Goal: Obtain resource: Download file/media

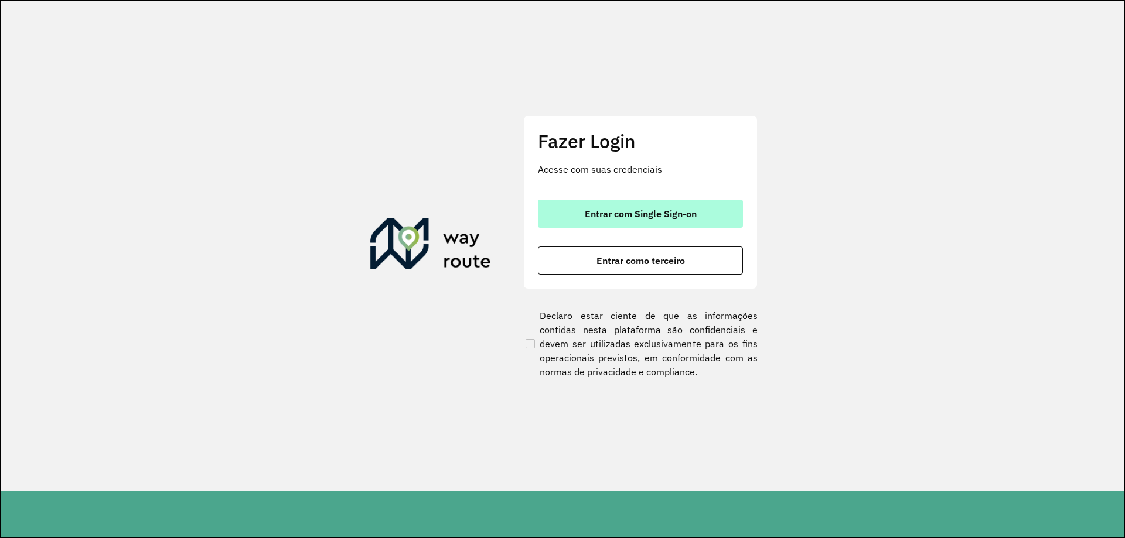
click at [676, 217] on span "Entrar com Single Sign-on" at bounding box center [641, 213] width 112 height 9
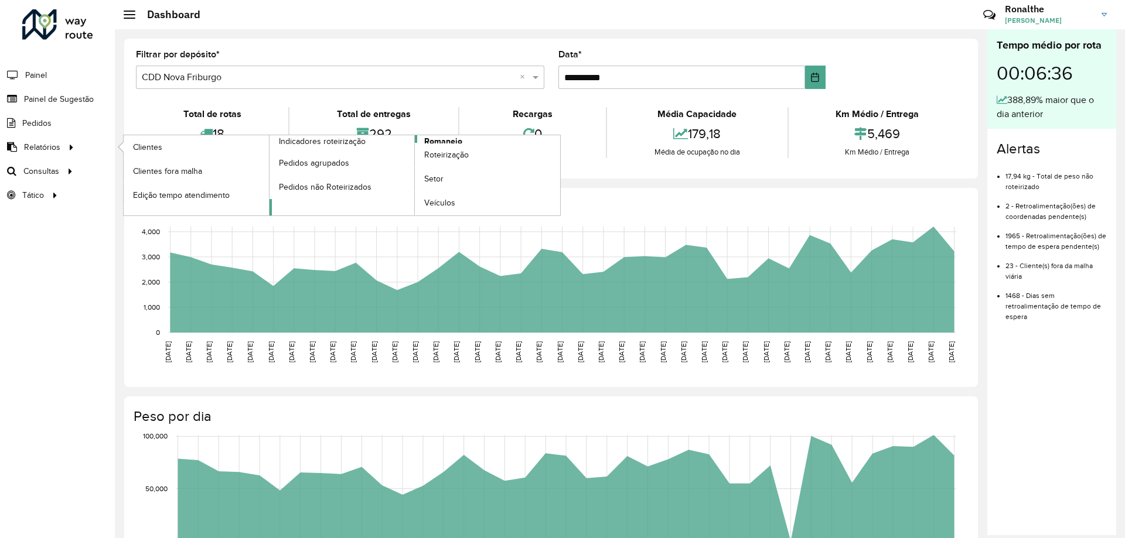
click at [445, 141] on span "Romaneio" at bounding box center [443, 141] width 38 height 12
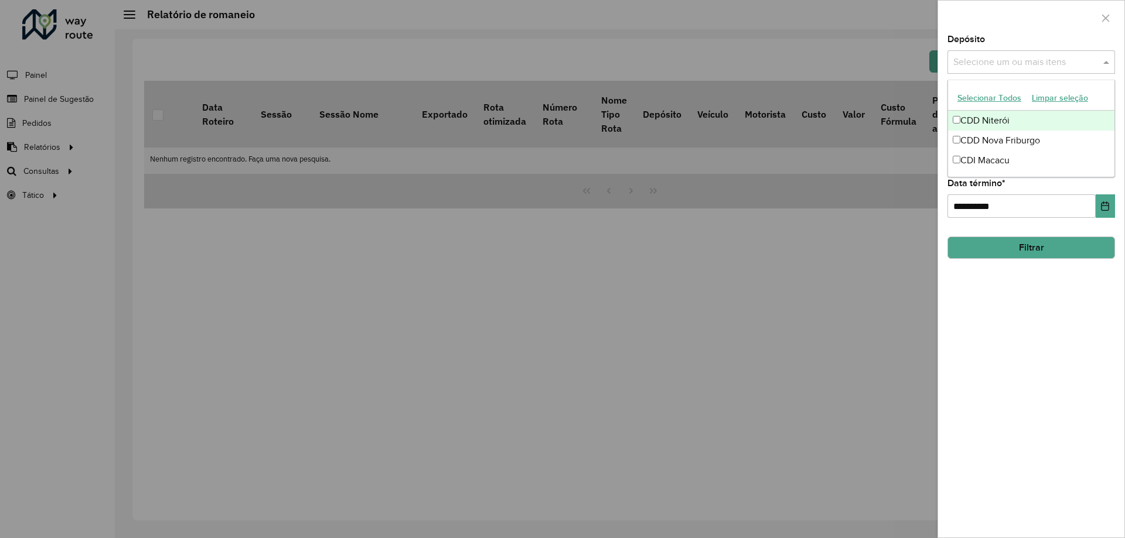
click at [984, 60] on input "text" at bounding box center [1025, 63] width 150 height 14
click at [991, 144] on div "CDD Nova Friburgo" at bounding box center [1031, 141] width 166 height 20
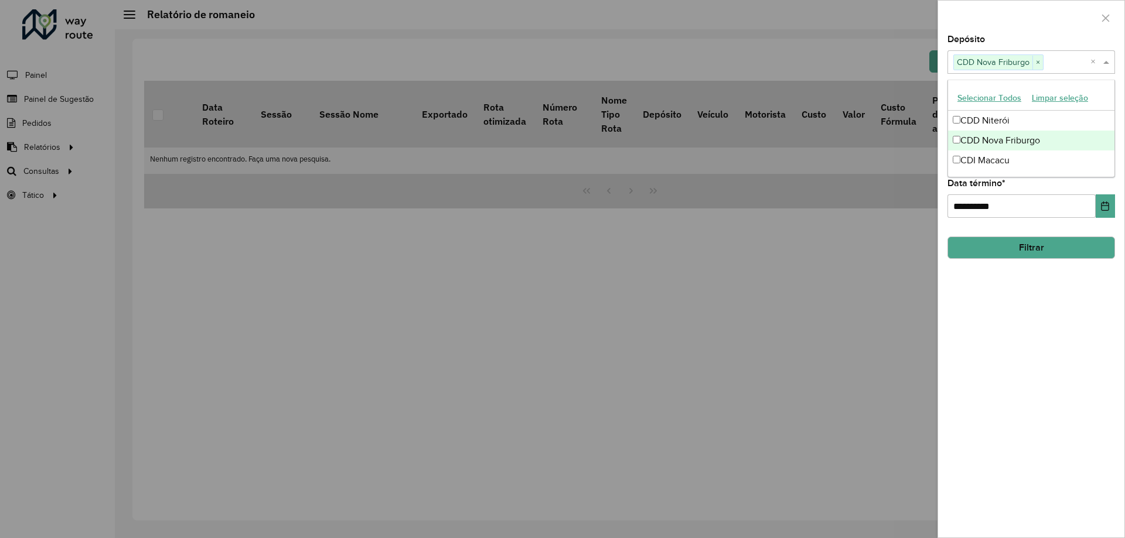
drag, startPoint x: 1045, startPoint y: 343, endPoint x: 1047, endPoint y: 332, distance: 11.2
click at [1046, 342] on div "**********" at bounding box center [1031, 286] width 186 height 503
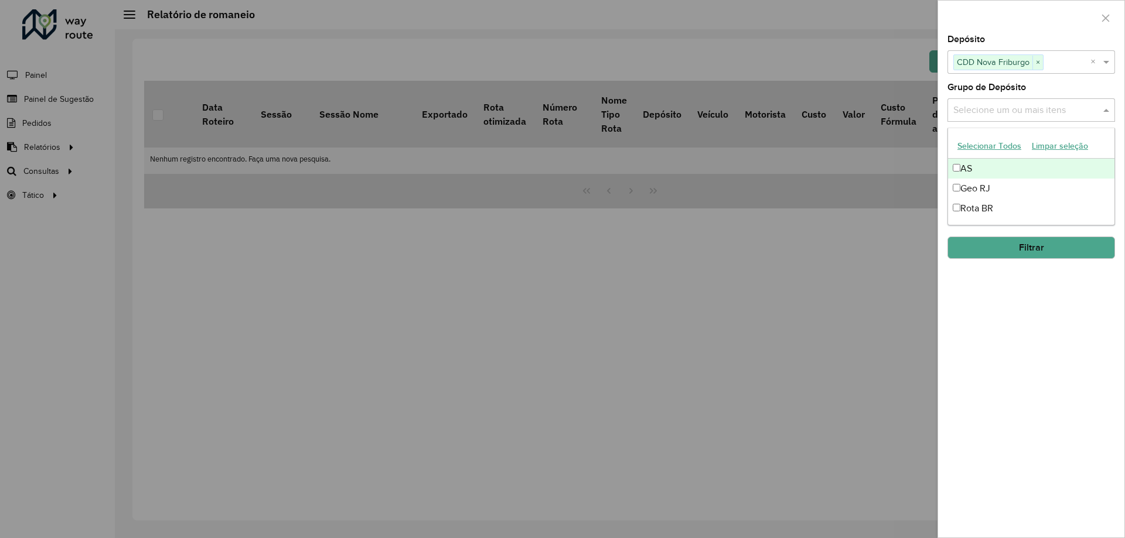
click at [1015, 110] on input "text" at bounding box center [1025, 111] width 150 height 14
click at [1026, 192] on div "Geo RJ" at bounding box center [1031, 189] width 166 height 20
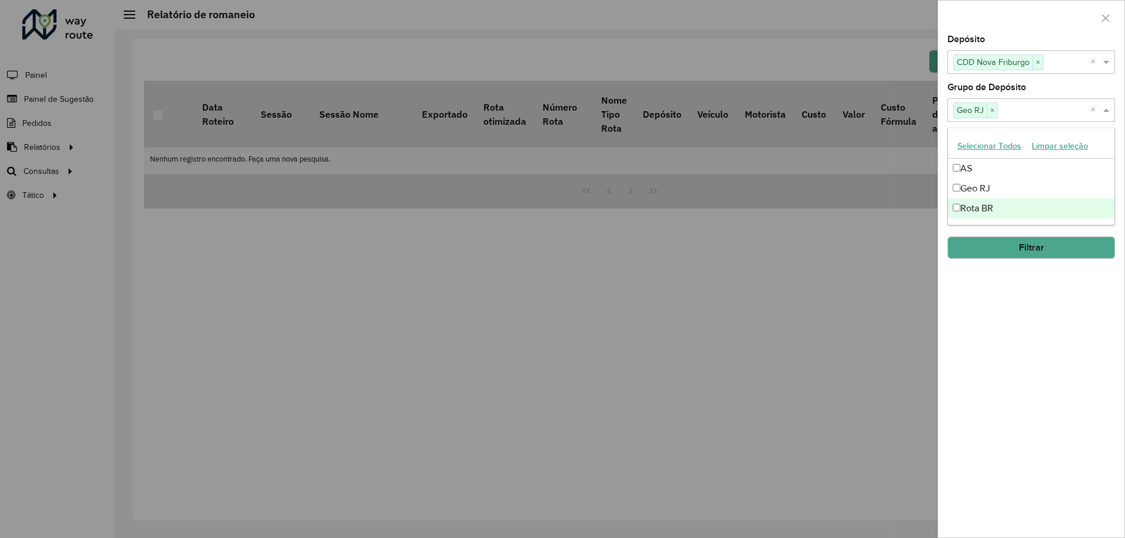
click at [1041, 386] on div "**********" at bounding box center [1031, 286] width 186 height 503
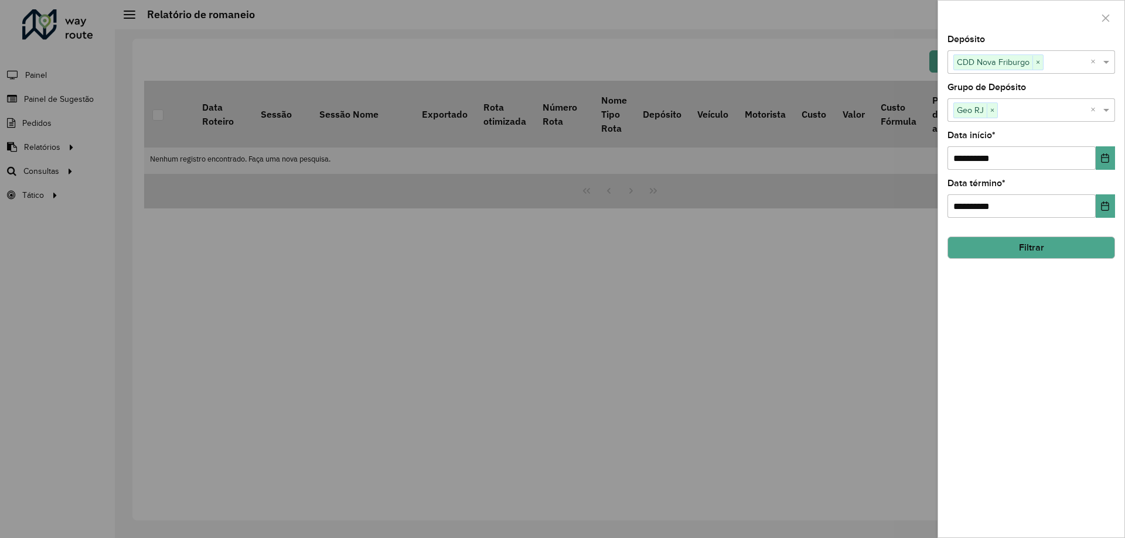
click at [1003, 254] on button "Filtrar" at bounding box center [1031, 248] width 168 height 22
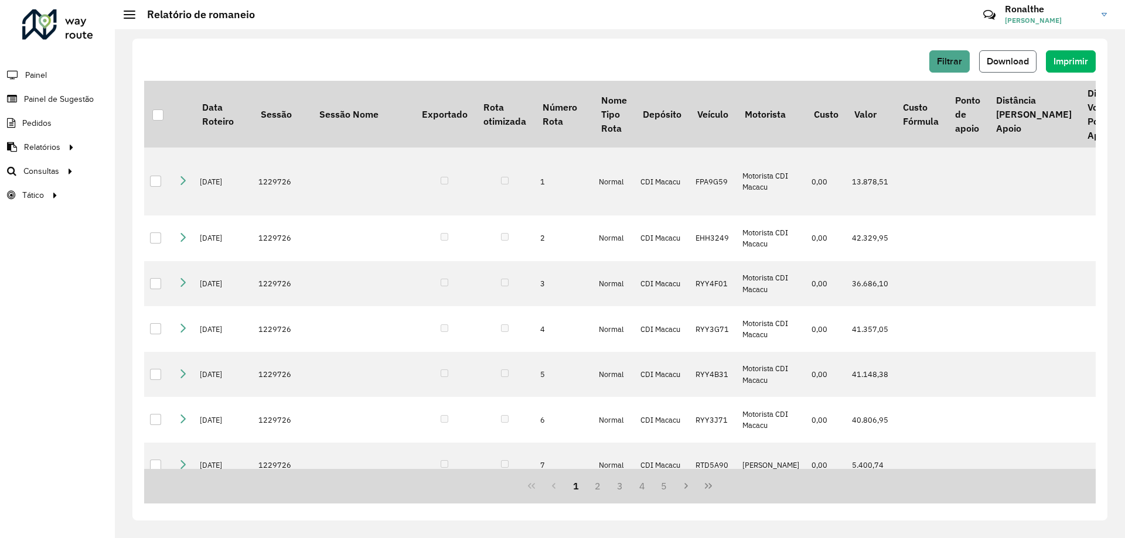
click at [1003, 61] on span "Download" at bounding box center [1008, 61] width 42 height 10
